Goal: Task Accomplishment & Management: Manage account settings

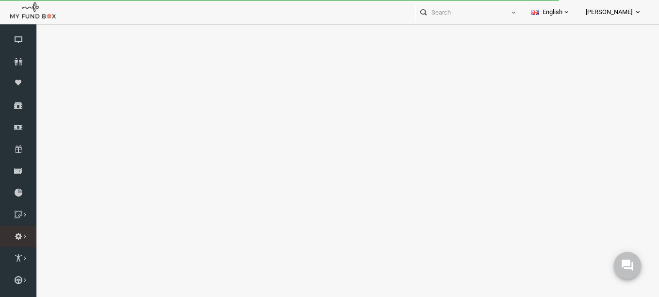
click at [0, 0] on link "Payment Gateway" at bounding box center [0, 0] width 0 height 0
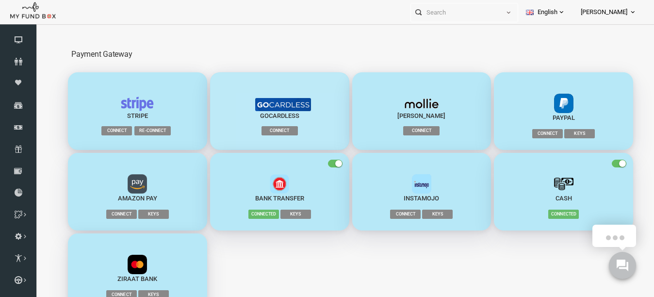
click at [258, 128] on span "Connect" at bounding box center [267, 130] width 36 height 9
